Goal: Check status: Check status

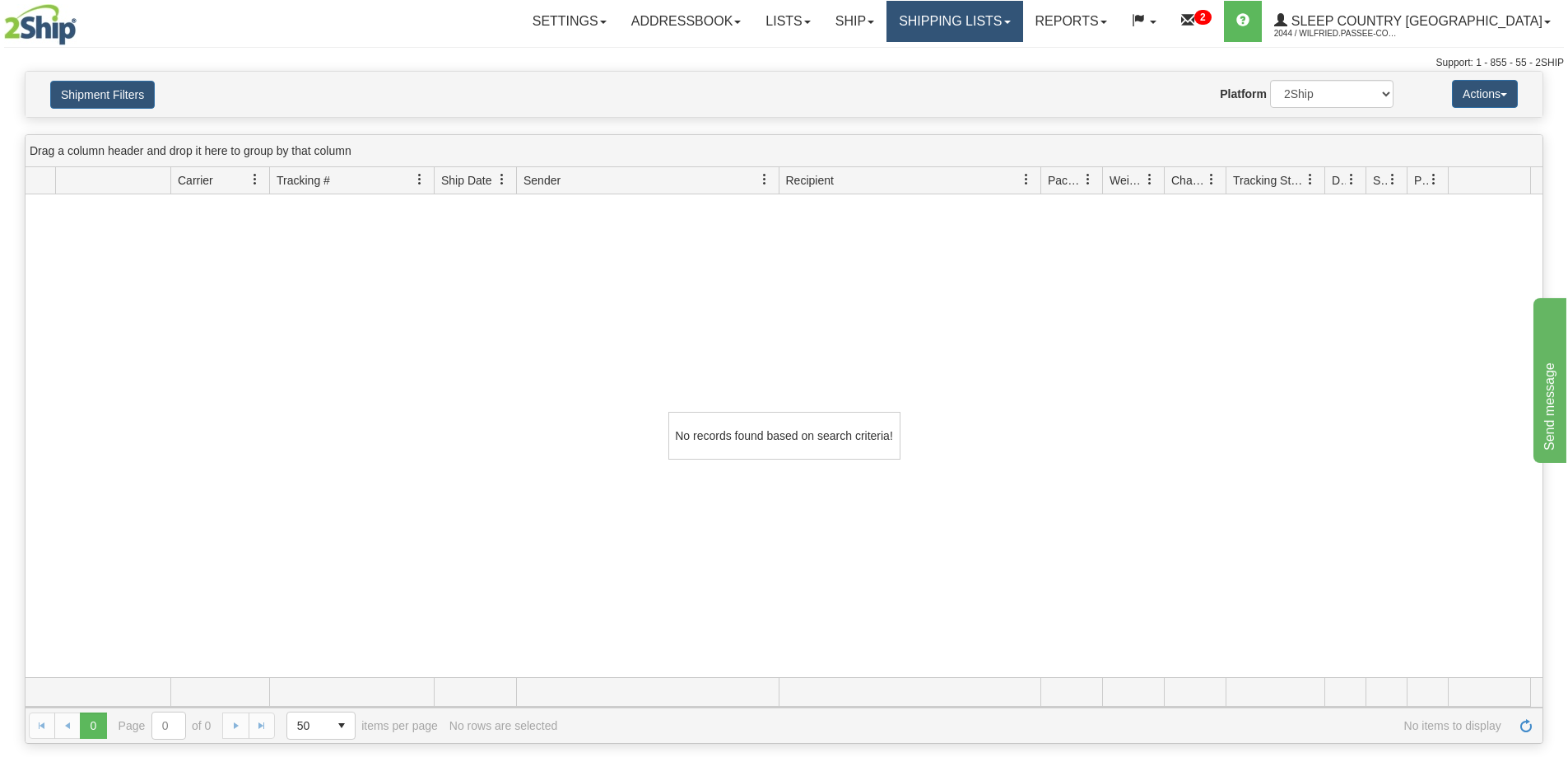
click at [983, 14] on link "Shipping lists" at bounding box center [955, 21] width 136 height 41
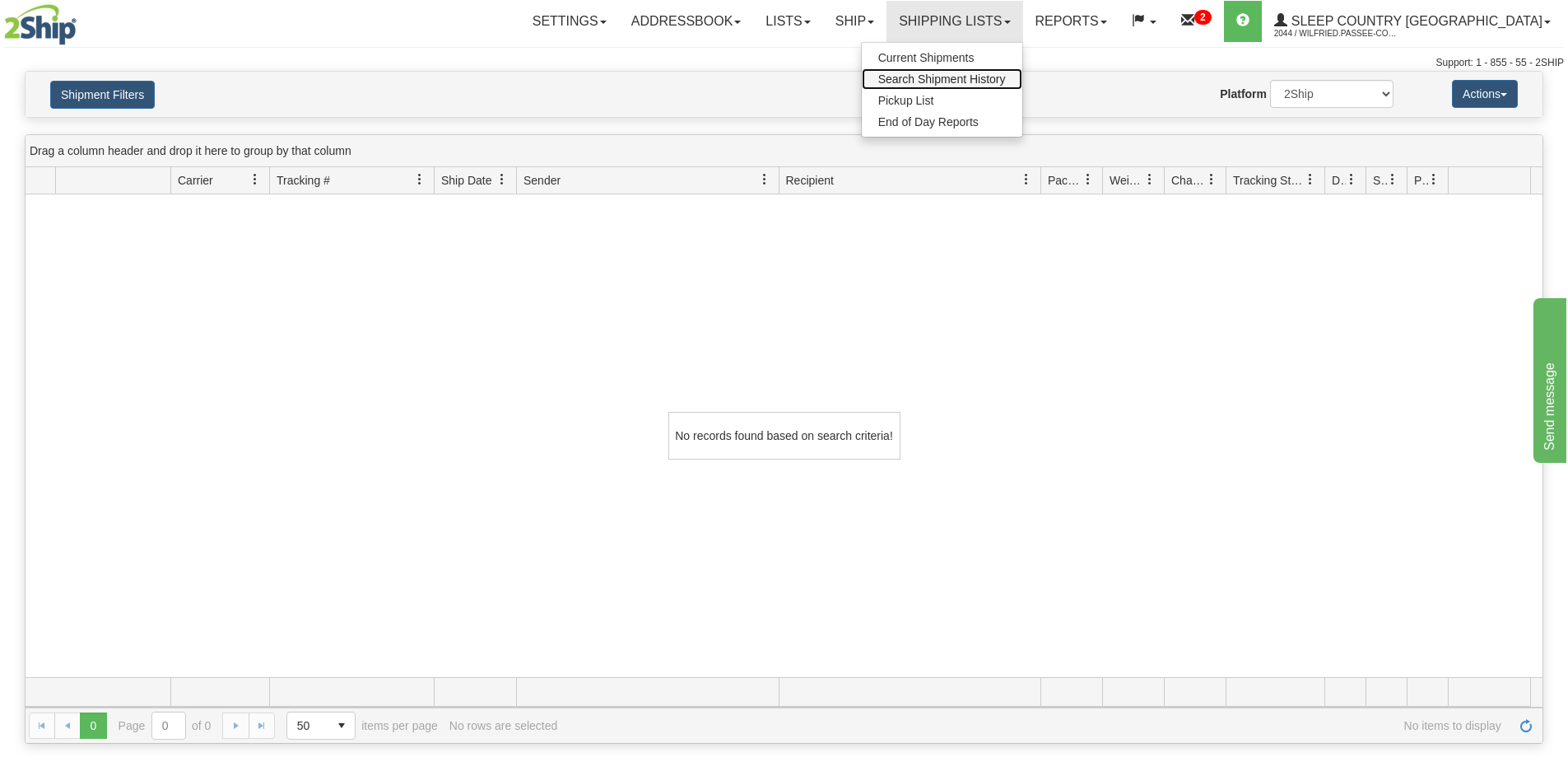
click at [1005, 84] on span "Search Shipment History" at bounding box center [942, 79] width 128 height 14
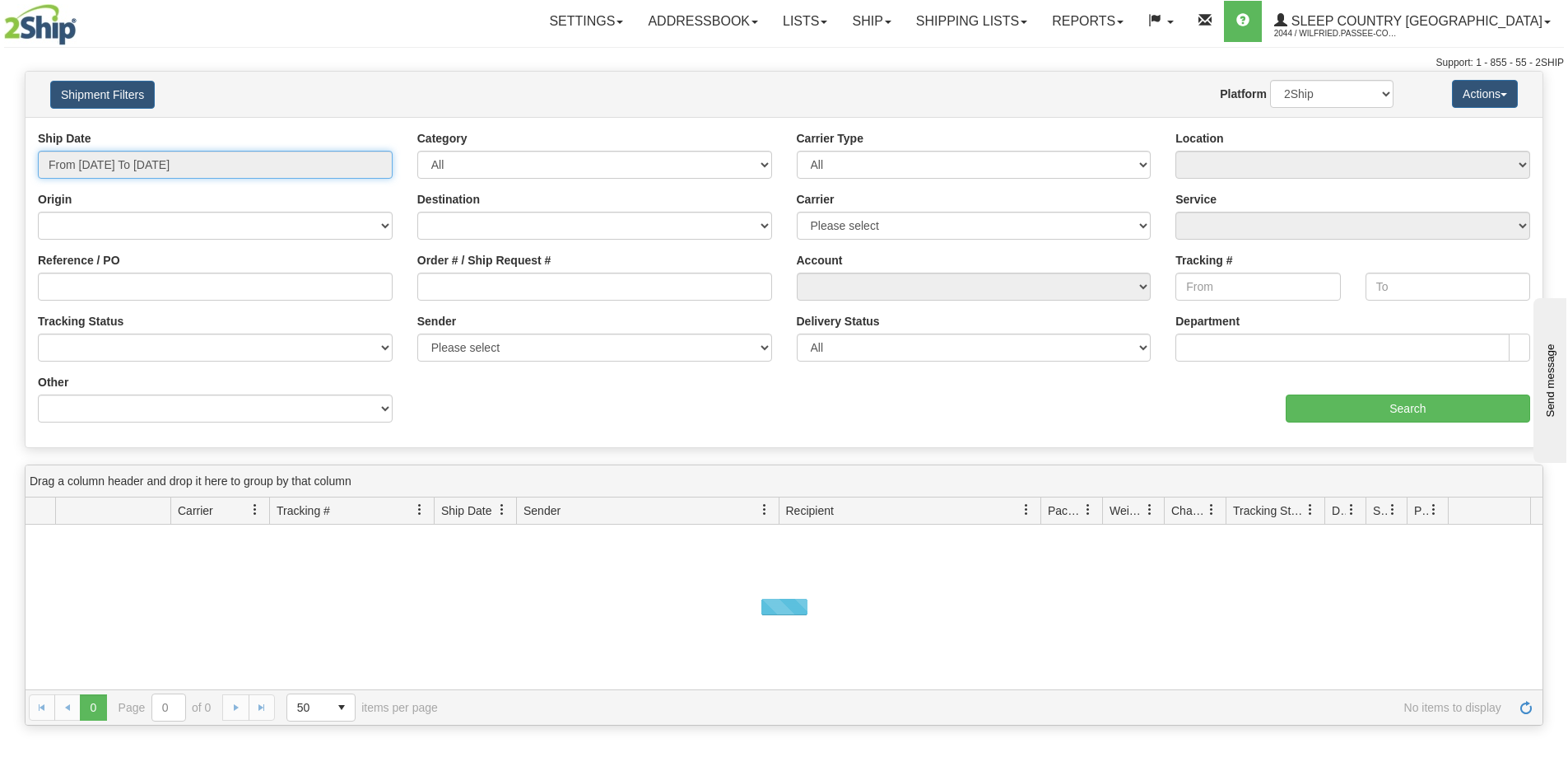
click at [122, 162] on input "From 09/20/2025 To 09/21/2025" at bounding box center [215, 164] width 355 height 28
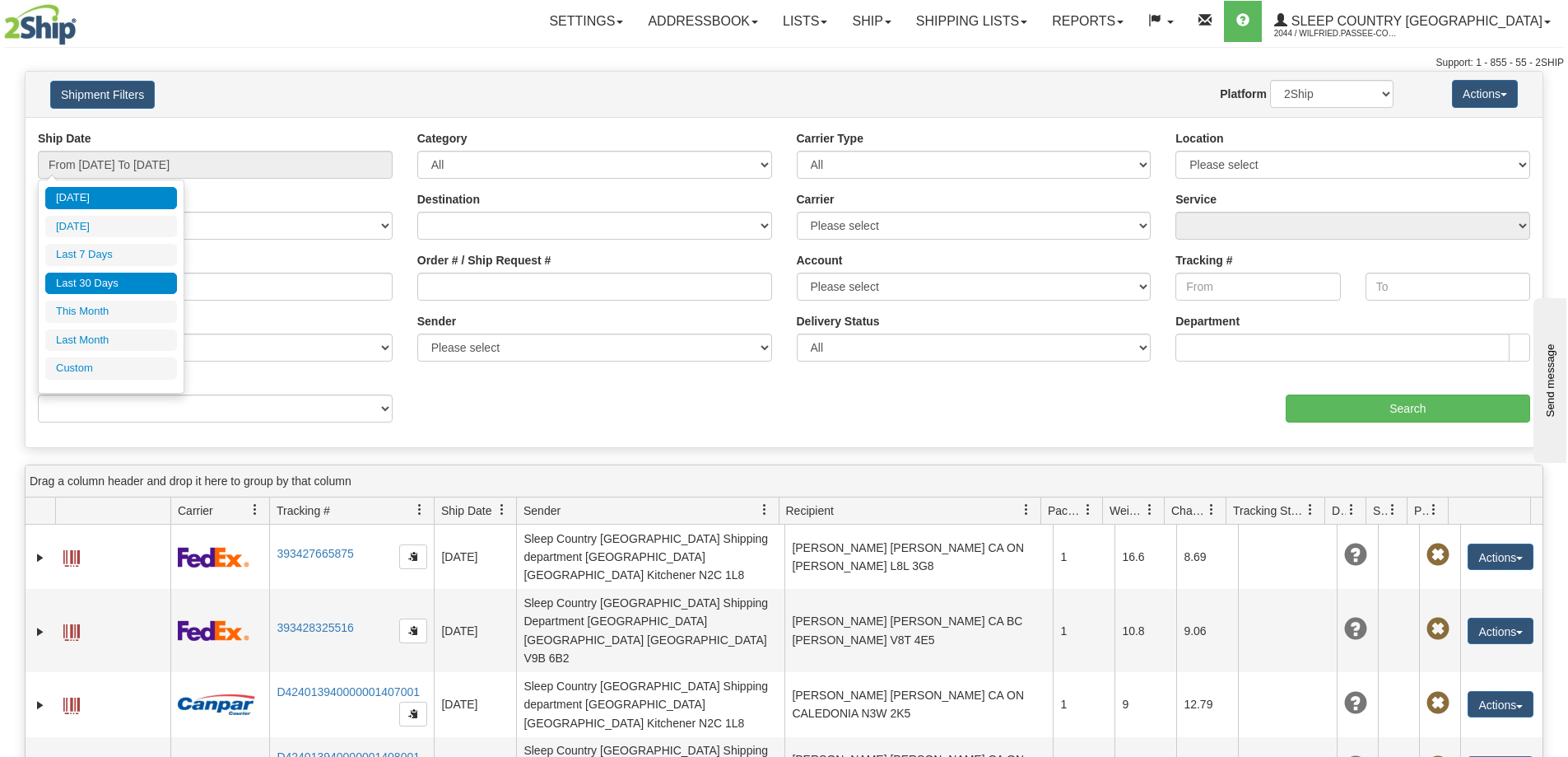
drag, startPoint x: 135, startPoint y: 283, endPoint x: 403, endPoint y: 273, distance: 268.2
click at [137, 283] on li "Last 30 Days" at bounding box center [111, 283] width 132 height 22
type input "From [DATE] To [DATE]"
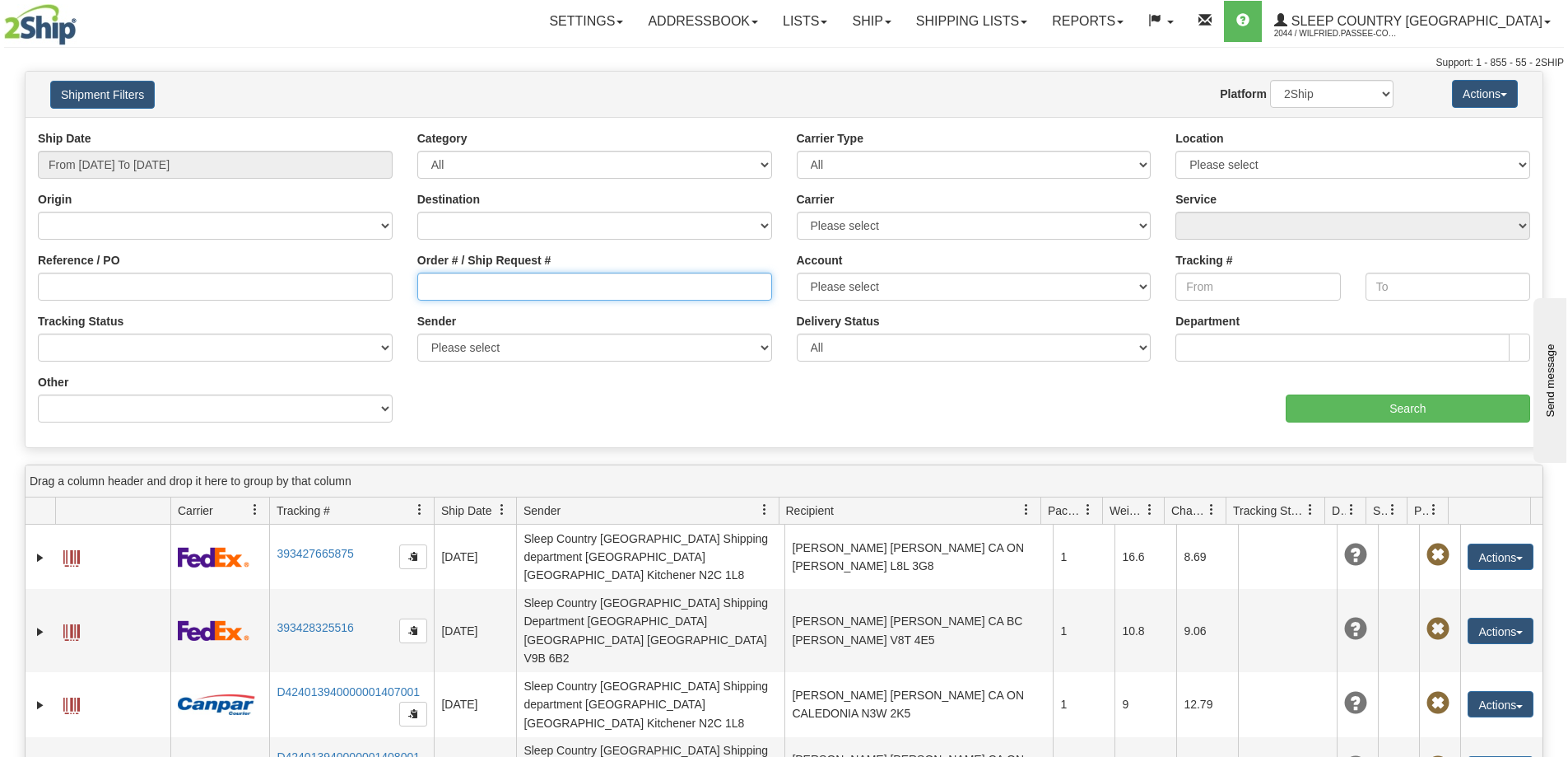
drag, startPoint x: 447, startPoint y: 280, endPoint x: 633, endPoint y: 315, distance: 189.3
click at [447, 280] on input "Order # / Ship Request #" at bounding box center [594, 286] width 355 height 28
paste input "9000I012245"
type input "9000I012245"
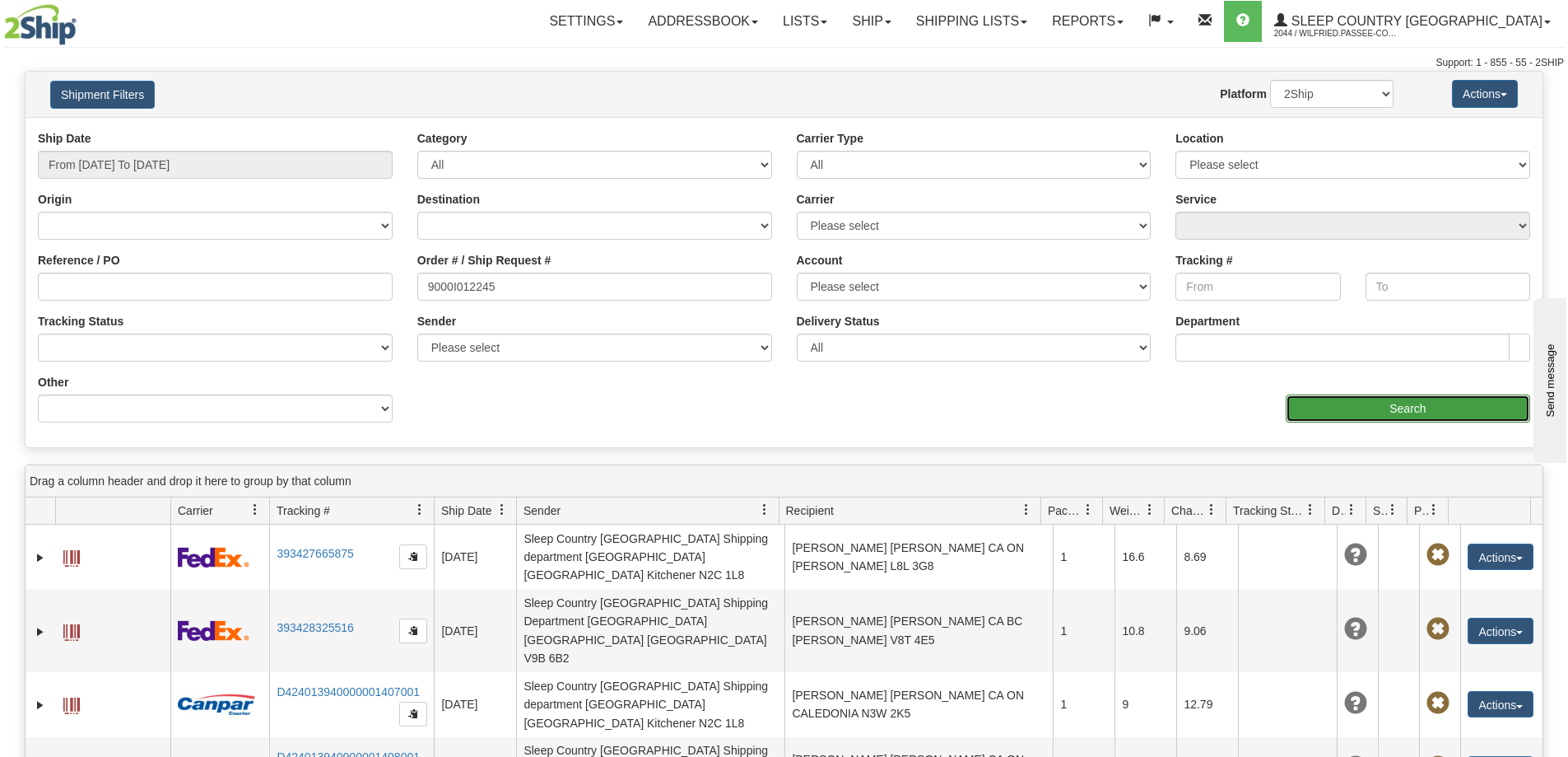
click at [1328, 407] on input "Search" at bounding box center [1407, 408] width 244 height 28
